Goal: Task Accomplishment & Management: Use online tool/utility

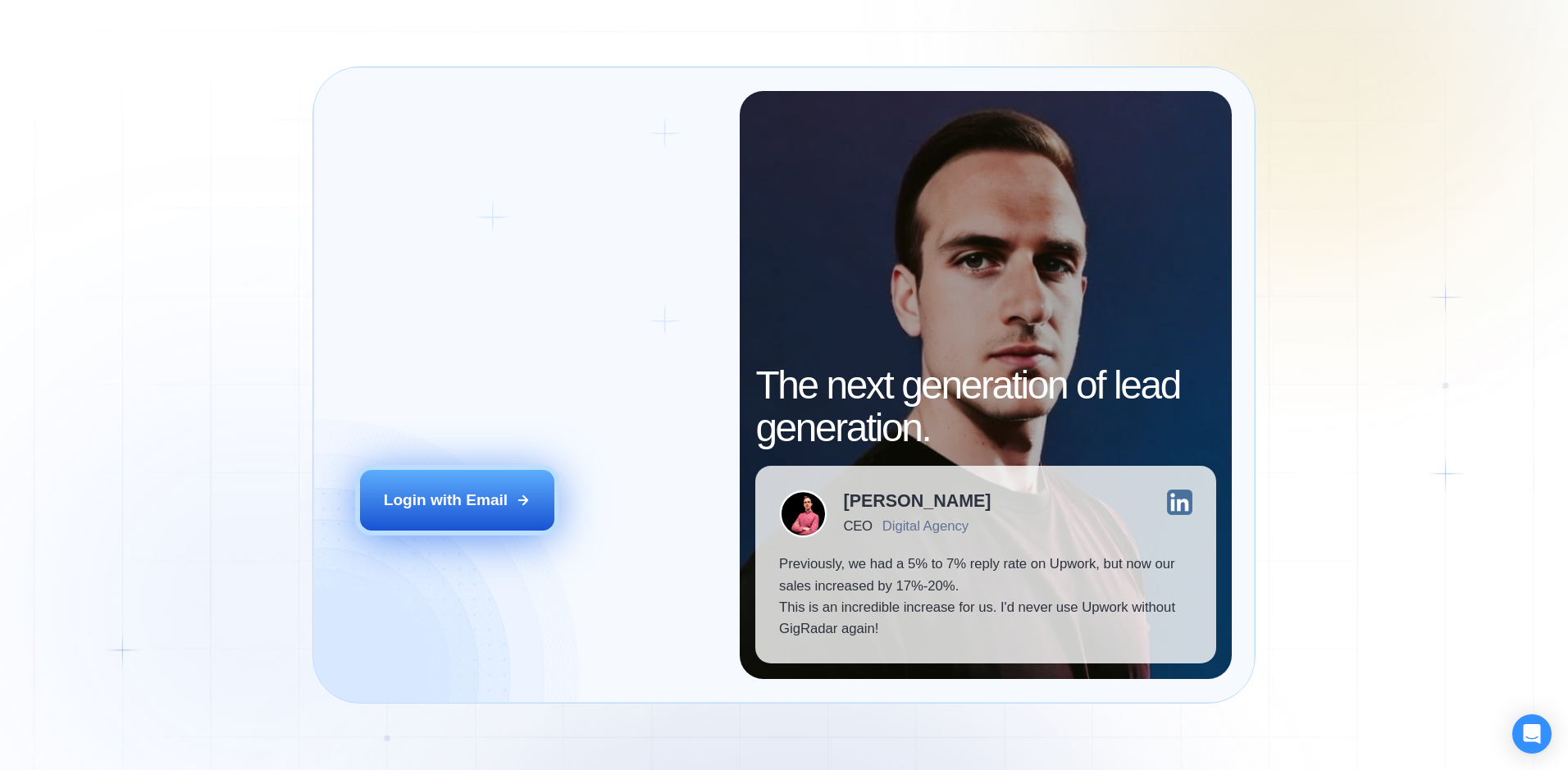
click at [483, 507] on div "Login with Email" at bounding box center [445, 499] width 124 height 21
